Goal: Find specific page/section: Find specific page/section

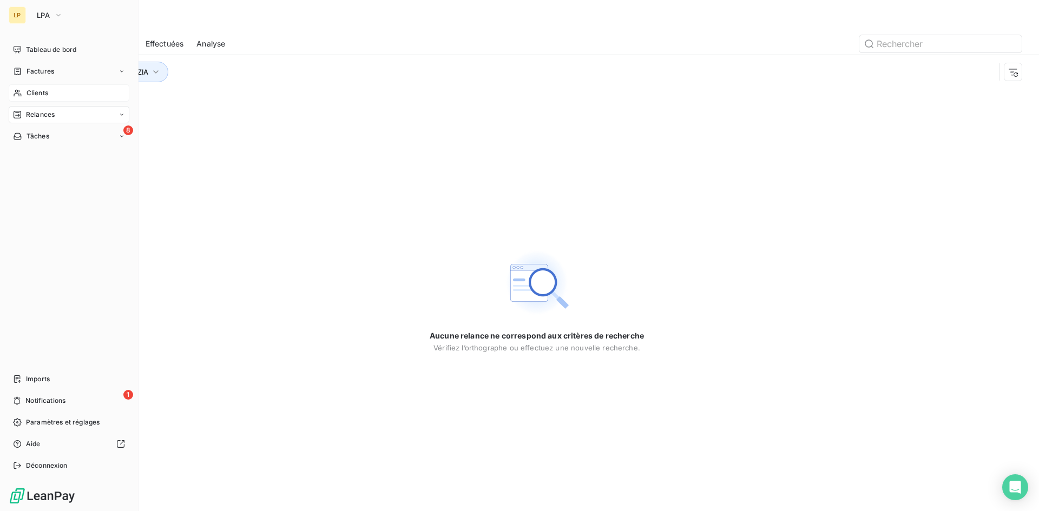
click at [25, 93] on div "Clients" at bounding box center [69, 92] width 121 height 17
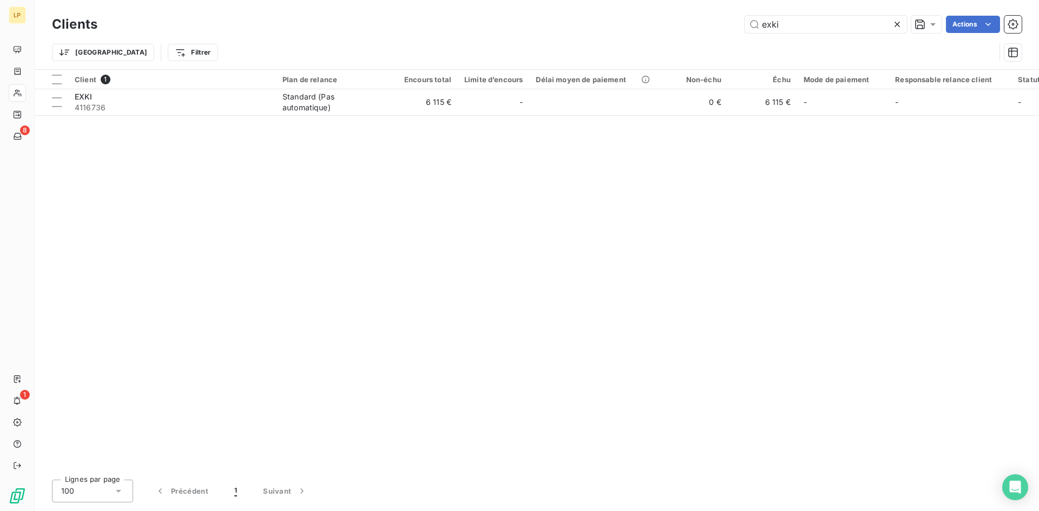
drag, startPoint x: 801, startPoint y: 22, endPoint x: 700, endPoint y: 23, distance: 101.7
click at [700, 23] on div "exki Actions" at bounding box center [565, 24] width 911 height 17
type input "a"
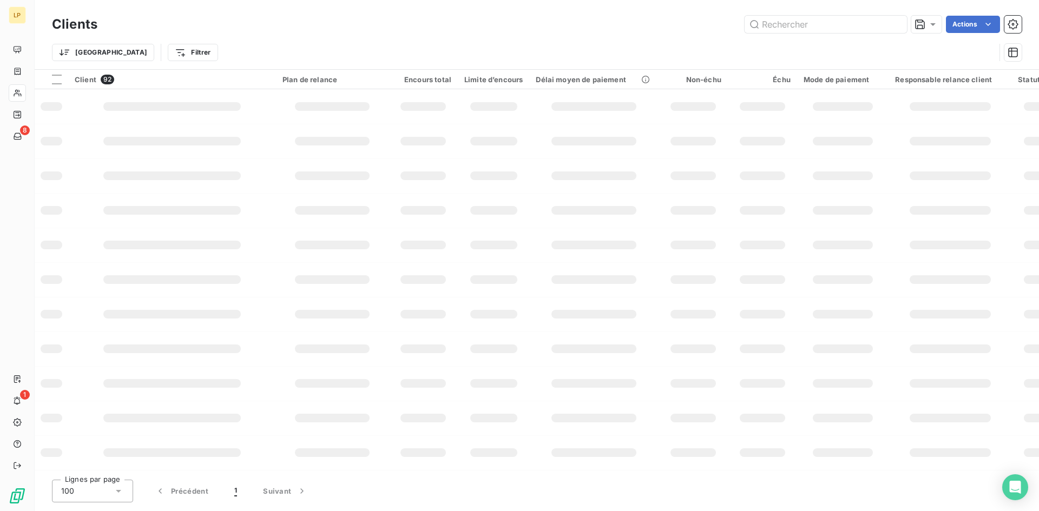
type input "a"
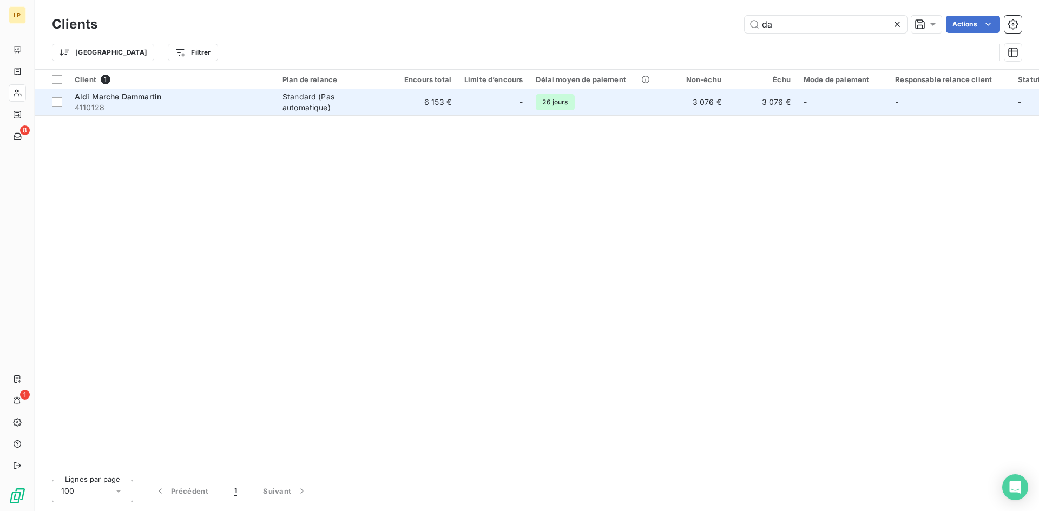
type input "da"
click at [270, 91] on td "Aldi Marche Dammartin 4110128" at bounding box center [172, 102] width 208 height 26
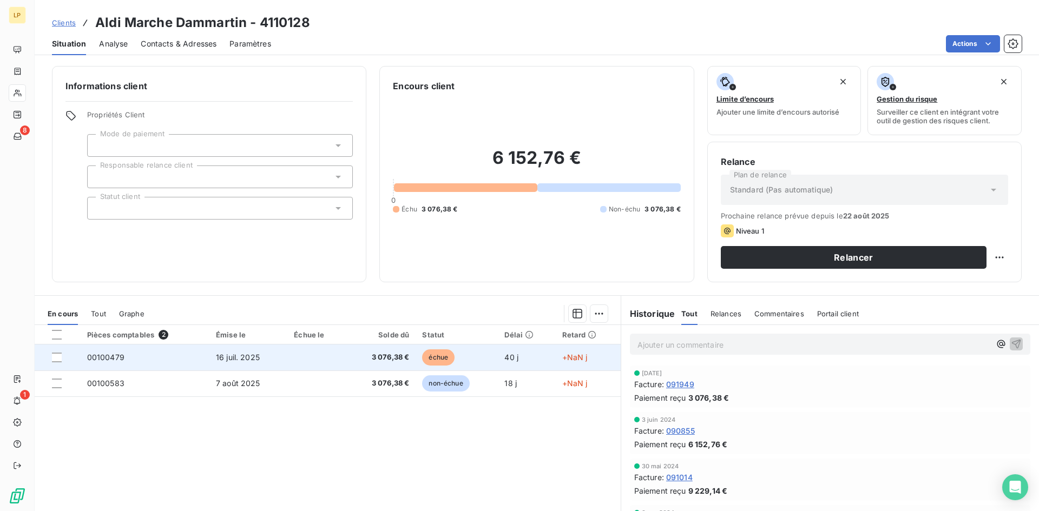
click at [212, 360] on td "16 juil. 2025" at bounding box center [248, 358] width 78 height 26
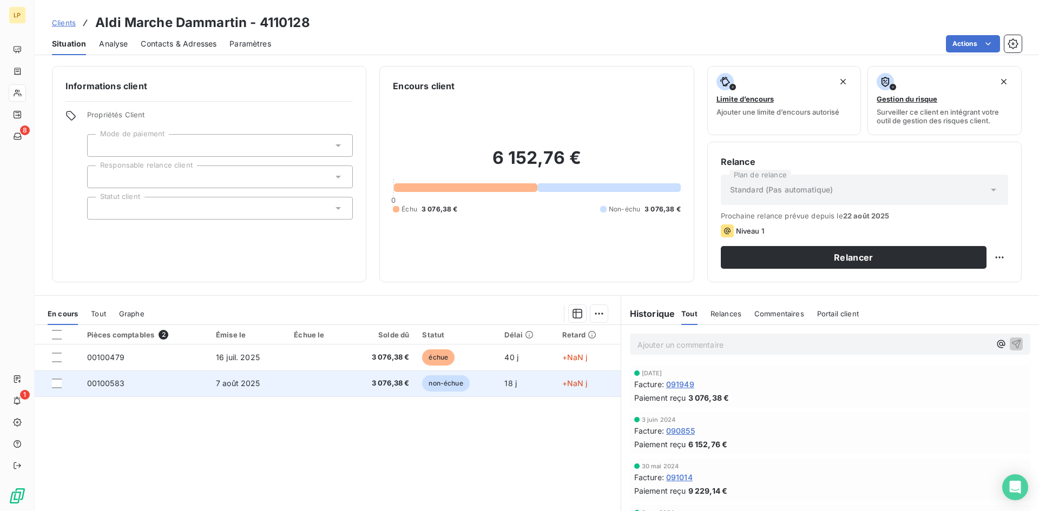
click at [324, 378] on td at bounding box center [317, 384] width 60 height 26
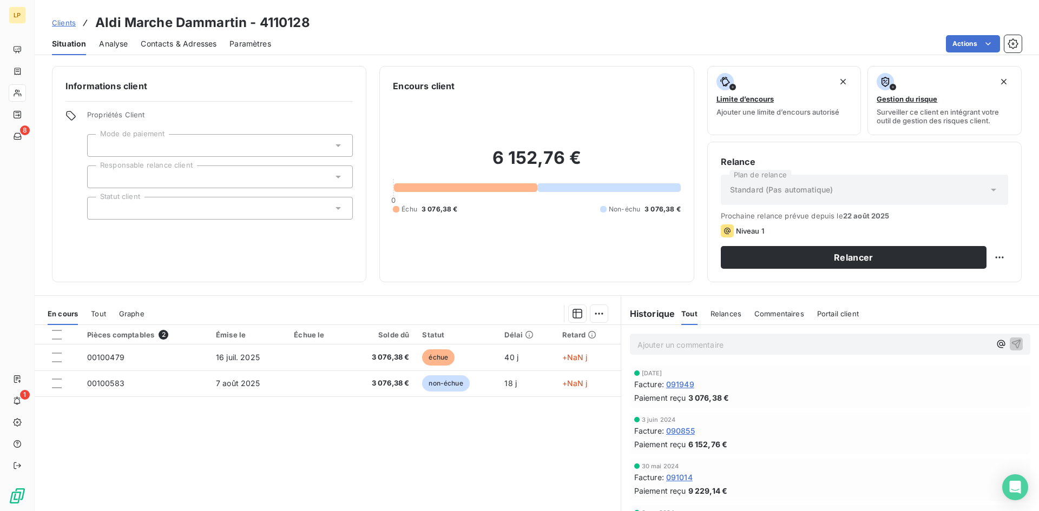
click at [686, 343] on p "Ajouter un commentaire ﻿" at bounding box center [813, 345] width 353 height 14
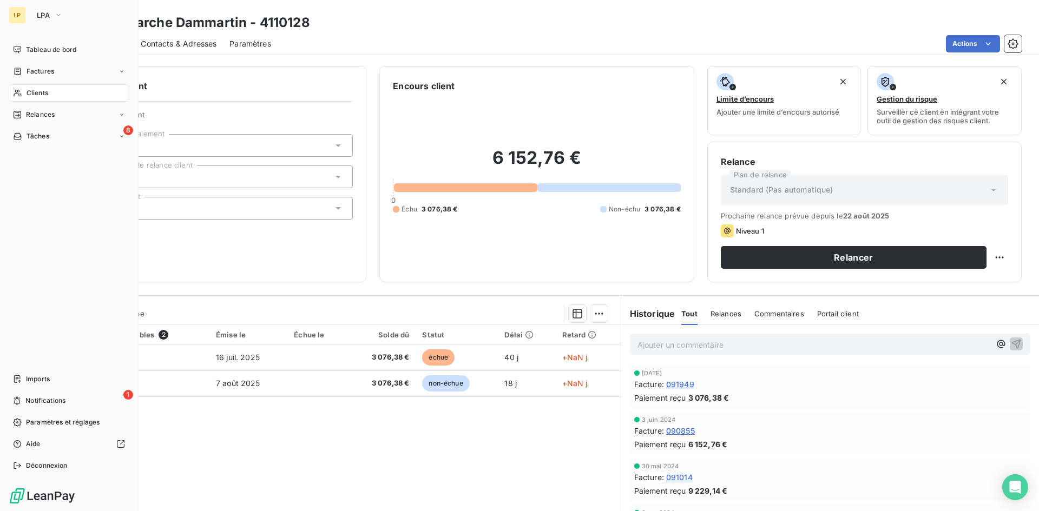
click at [27, 96] on span "Clients" at bounding box center [38, 93] width 22 height 10
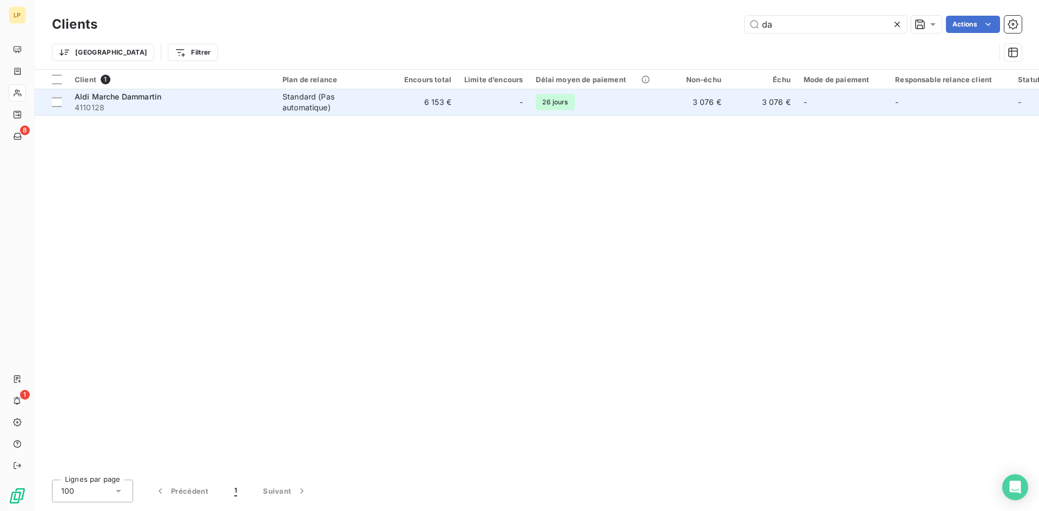
drag, startPoint x: 733, startPoint y: 54, endPoint x: 703, endPoint y: 112, distance: 65.1
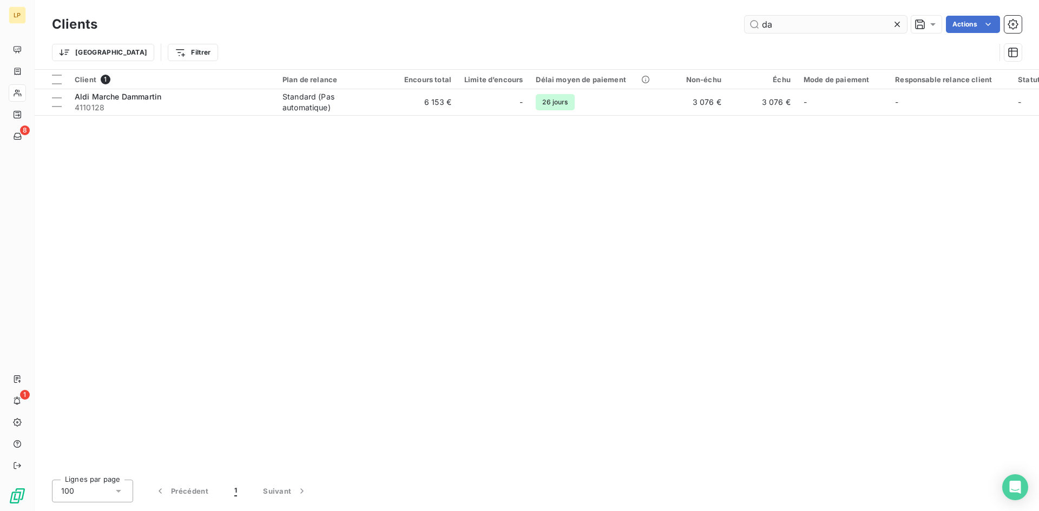
drag, startPoint x: 703, startPoint y: 112, endPoint x: 896, endPoint y: 27, distance: 210.6
click at [896, 27] on icon at bounding box center [897, 24] width 11 height 11
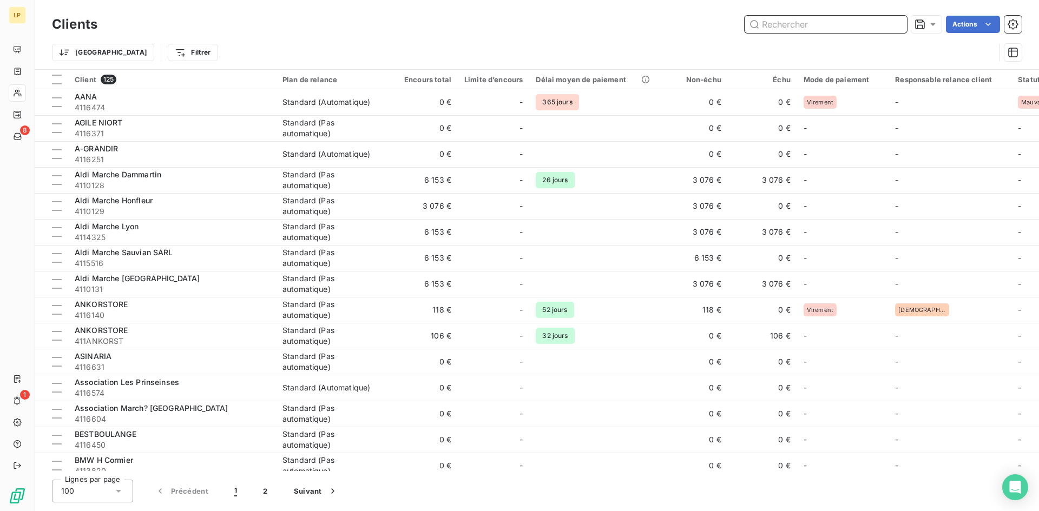
click at [819, 29] on input "text" at bounding box center [826, 24] width 162 height 17
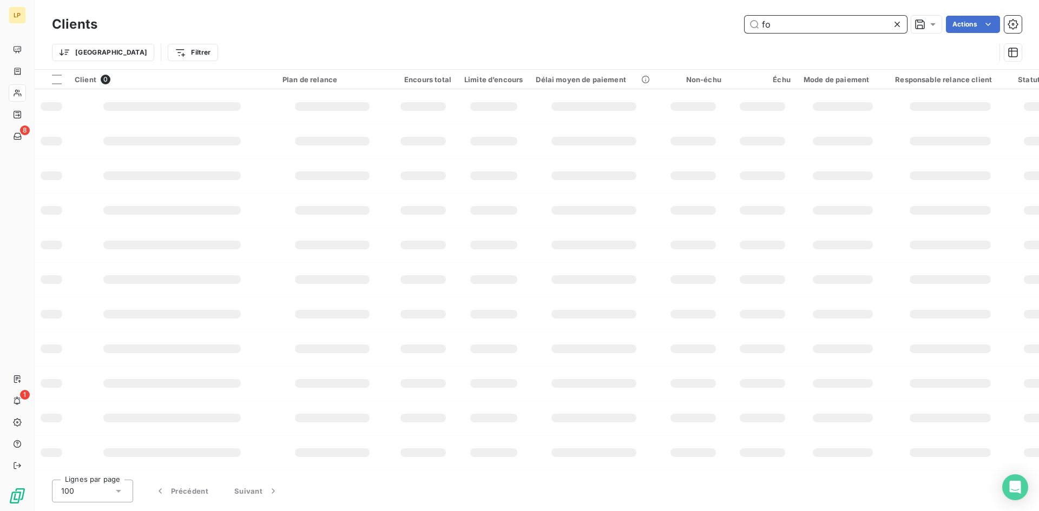
type input "f"
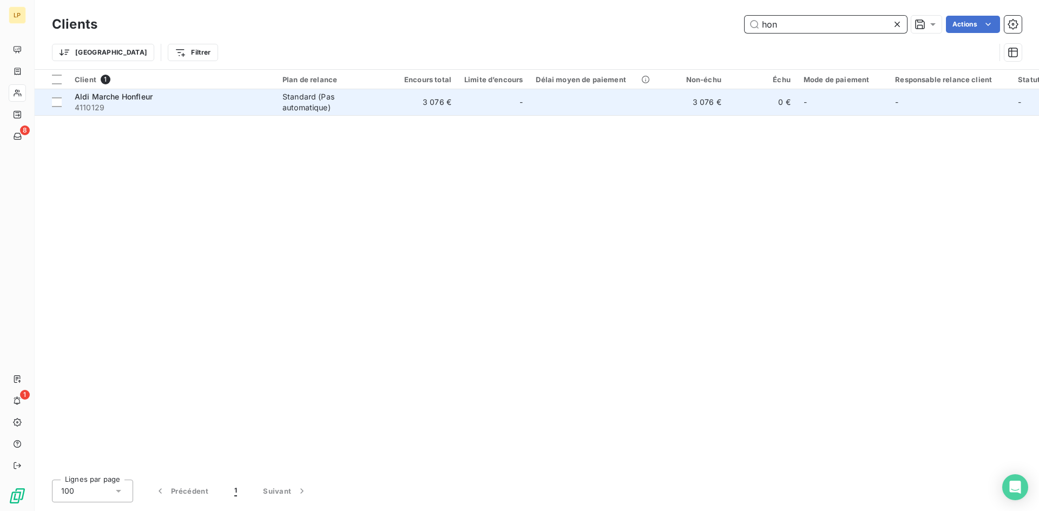
type input "hon"
click at [275, 114] on td "Aldi Marche Honfleur 4110129" at bounding box center [172, 102] width 208 height 26
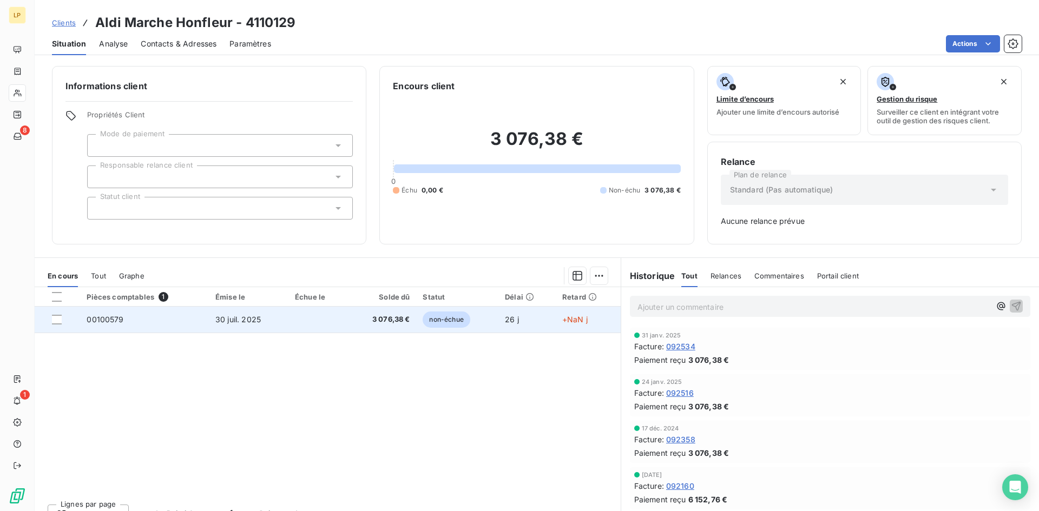
click at [347, 327] on td "3 076,38 €" at bounding box center [381, 320] width 69 height 26
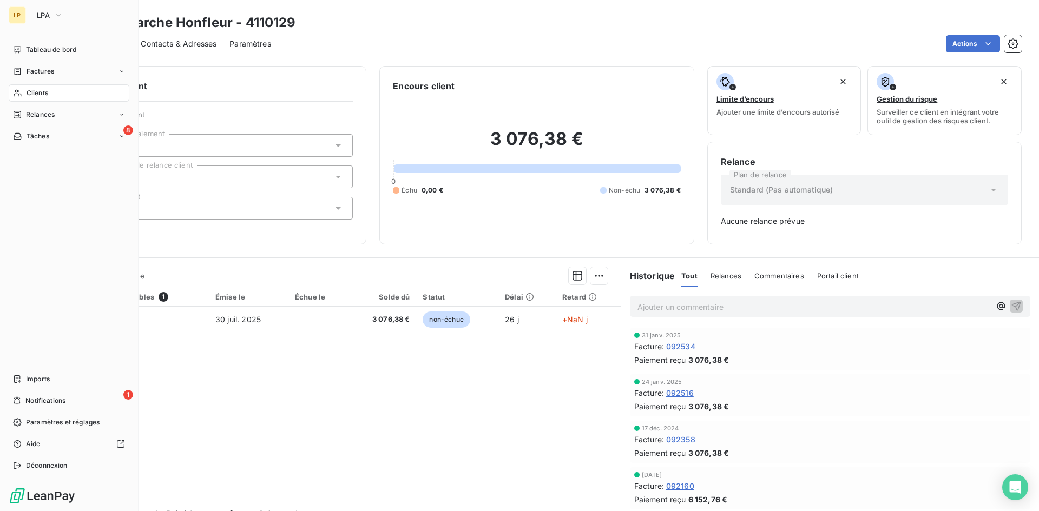
click at [62, 97] on div "Clients" at bounding box center [69, 92] width 121 height 17
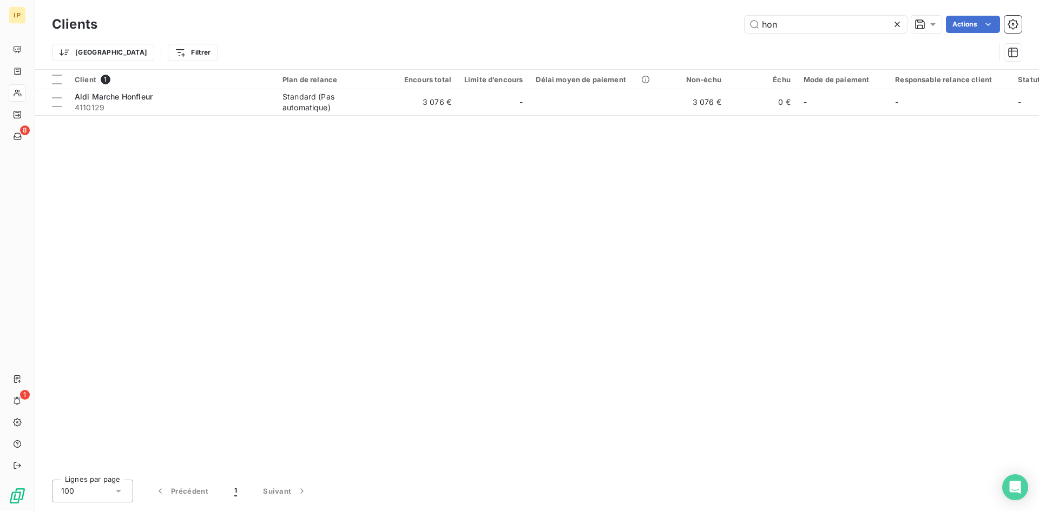
click at [894, 23] on icon at bounding box center [897, 24] width 11 height 11
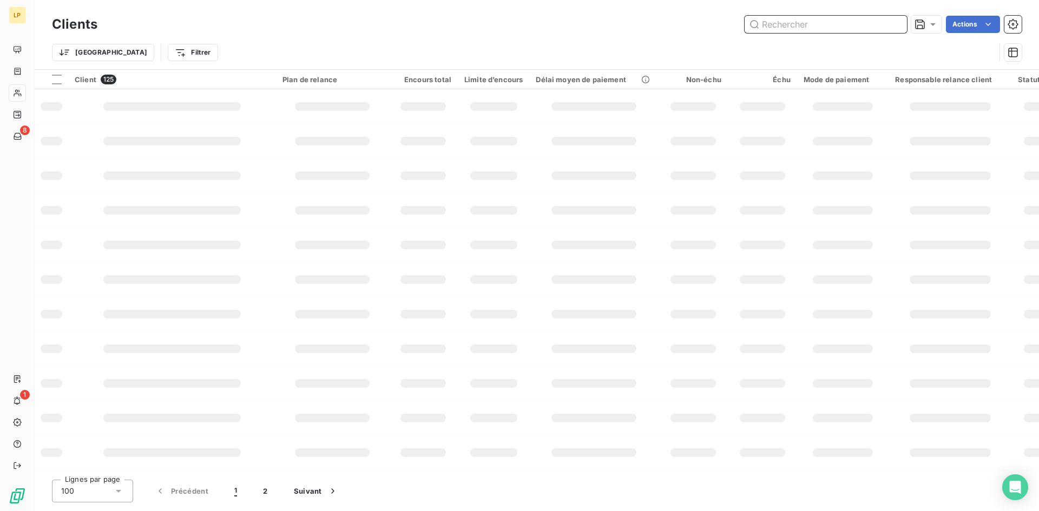
click at [844, 28] on input "text" at bounding box center [826, 24] width 162 height 17
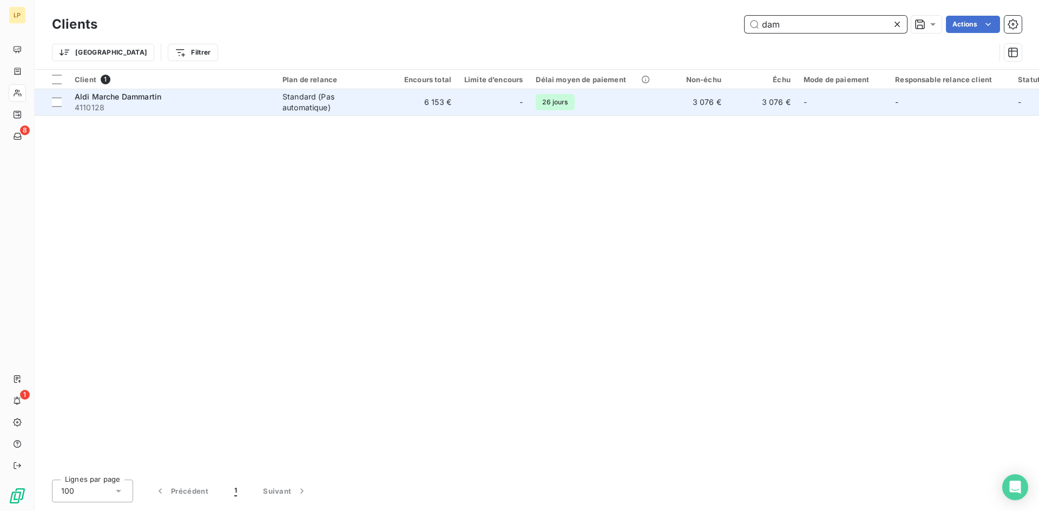
type input "dam"
click at [350, 93] on div "Standard (Pas automatique)" at bounding box center [332, 102] width 100 height 22
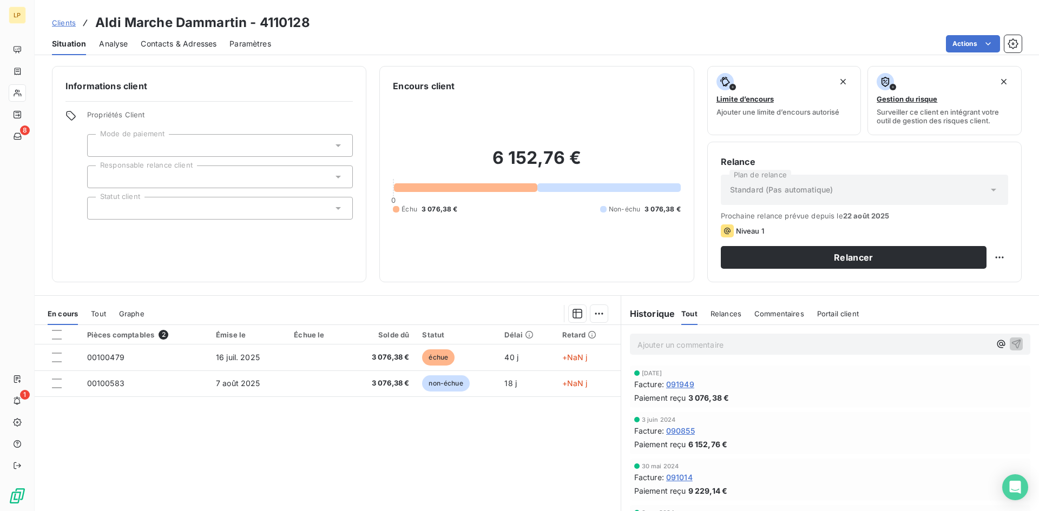
click at [701, 339] on p "Ajouter un commentaire ﻿" at bounding box center [813, 345] width 353 height 14
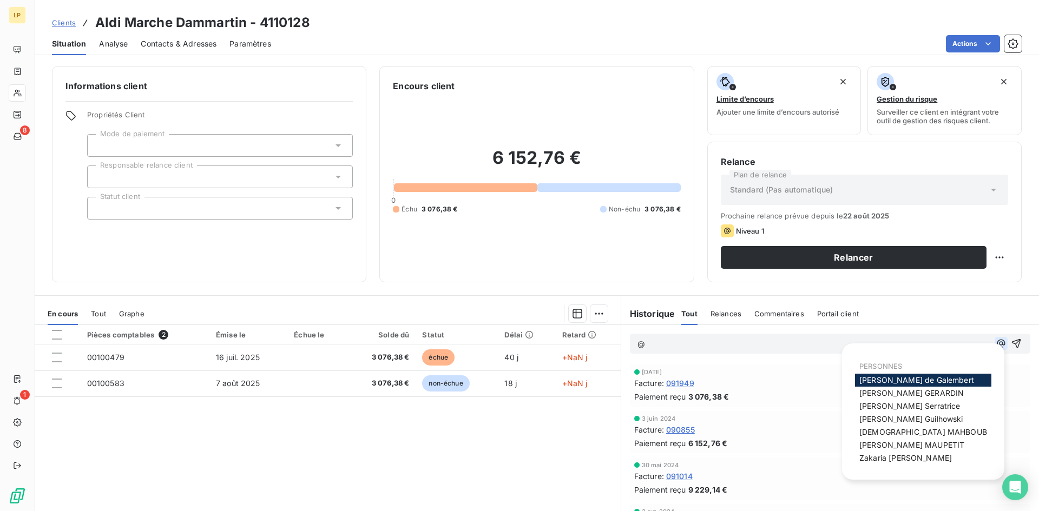
click at [997, 340] on icon "button" at bounding box center [1001, 344] width 8 height 8
click at [906, 443] on span "[PERSON_NAME]" at bounding box center [911, 444] width 105 height 9
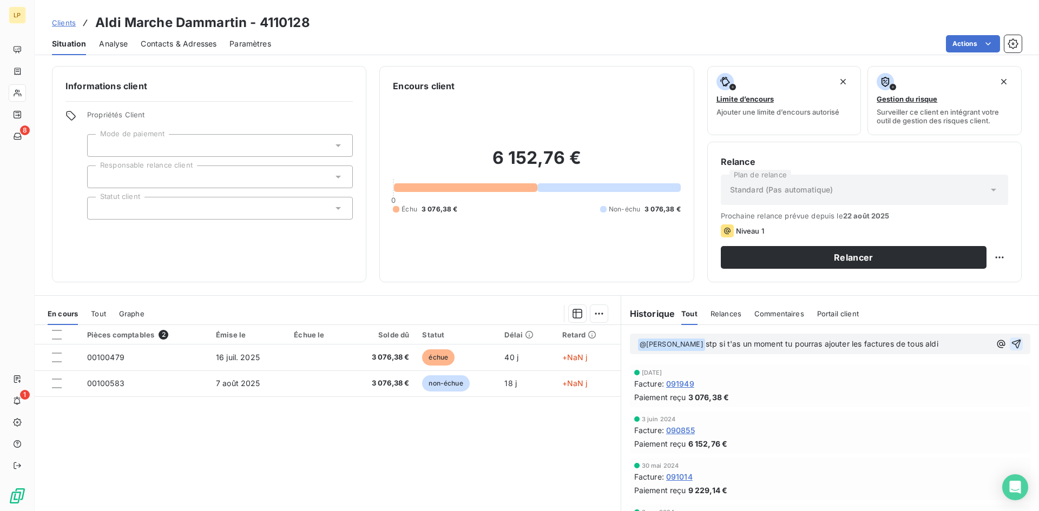
click at [1011, 347] on icon "button" at bounding box center [1016, 344] width 11 height 11
